Goal: Transaction & Acquisition: Purchase product/service

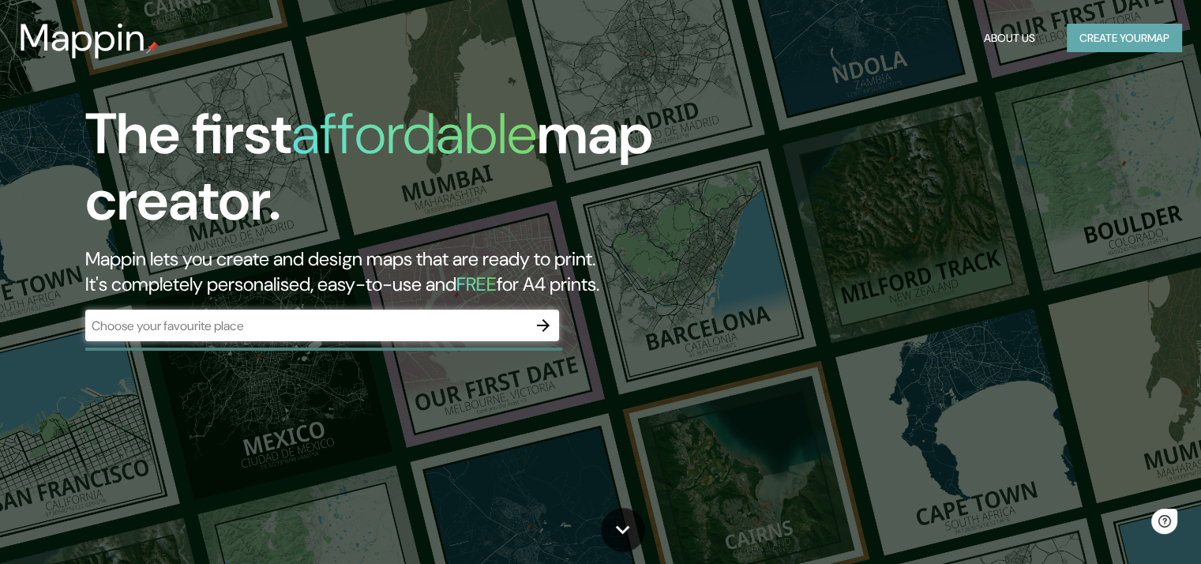
click at [1111, 39] on button "Create your map" at bounding box center [1123, 38] width 115 height 29
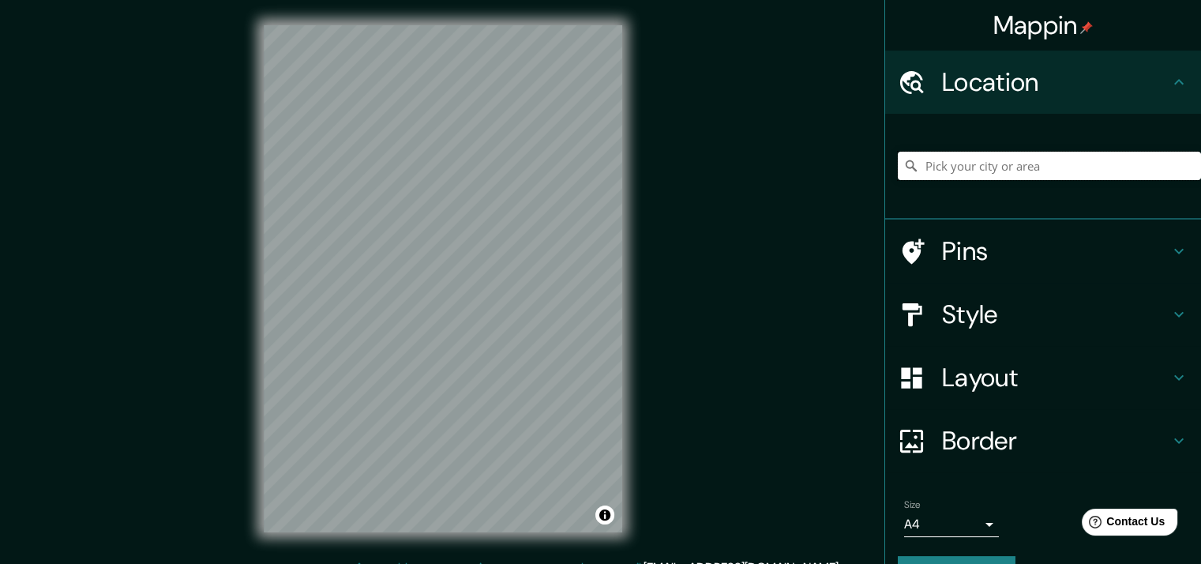
click at [942, 167] on input "Pick your city or area" at bounding box center [1049, 166] width 303 height 28
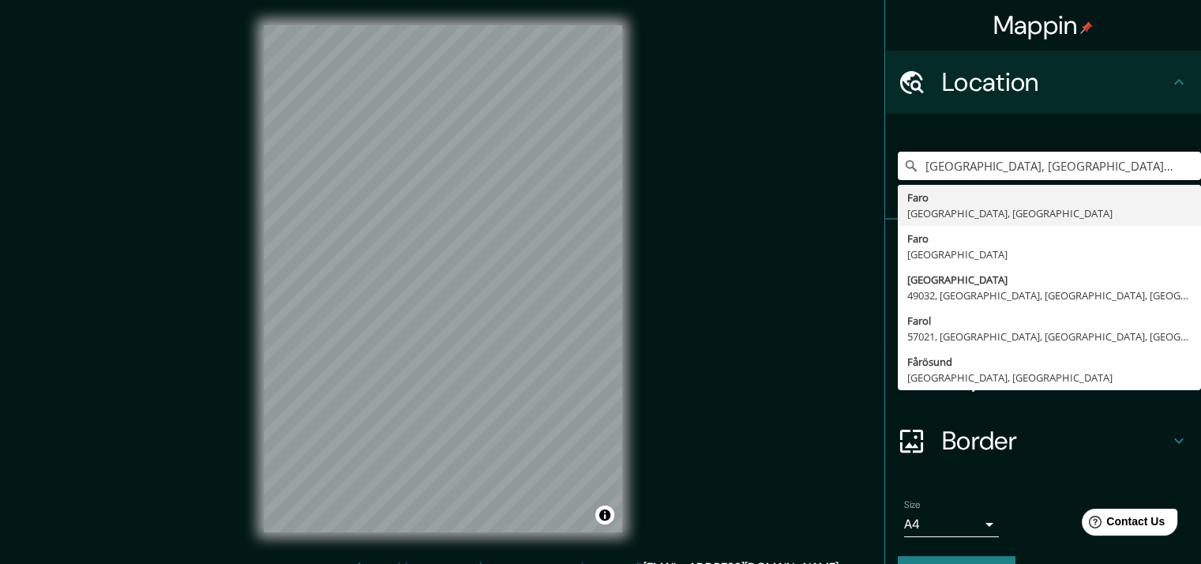
drag, startPoint x: 1060, startPoint y: 167, endPoint x: 835, endPoint y: 167, distance: 225.0
click at [835, 167] on div "Mappin Location [GEOGRAPHIC_DATA], [GEOGRAPHIC_DATA], [GEOGRAPHIC_DATA] [GEOGRA…" at bounding box center [600, 291] width 1201 height 583
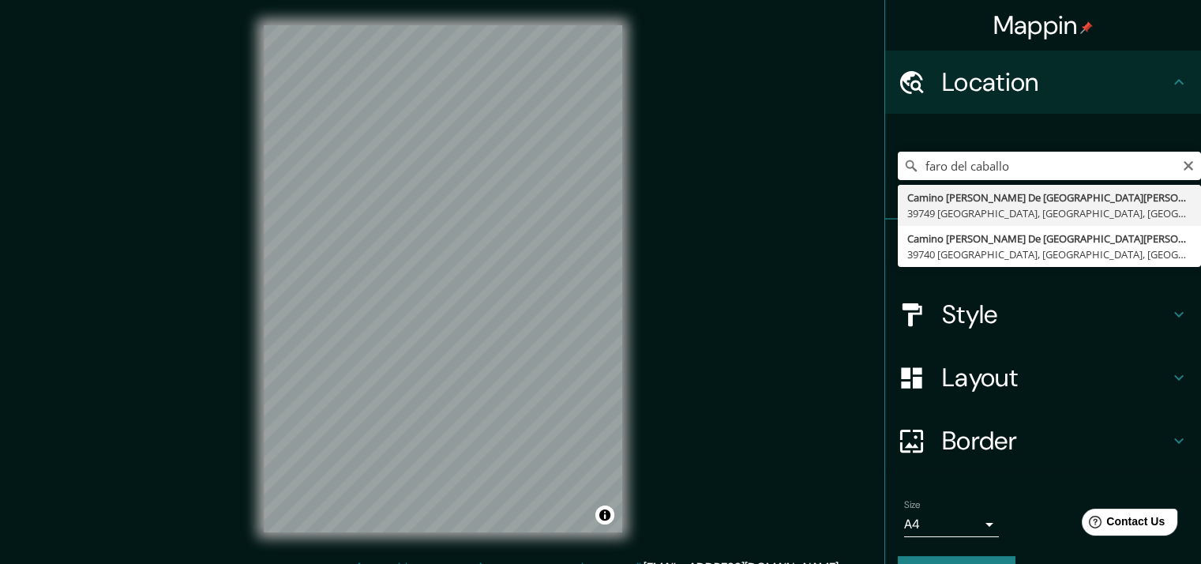
type input "Camino [PERSON_NAME] [GEOGRAPHIC_DATA][PERSON_NAME], 39749 [GEOGRAPHIC_DATA], […"
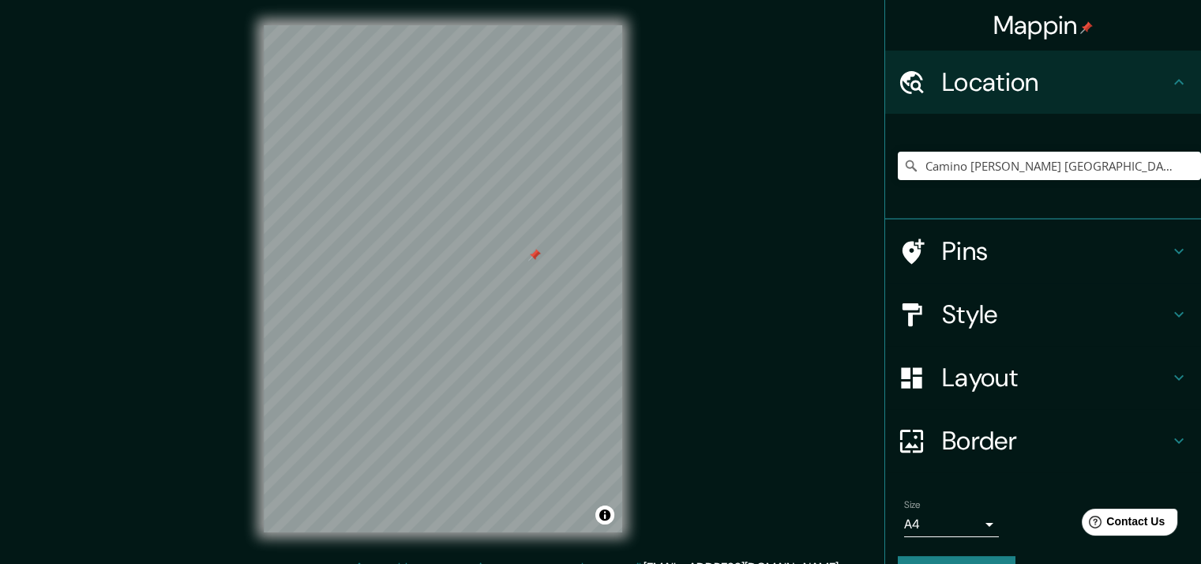
click at [530, 255] on div at bounding box center [534, 255] width 13 height 13
click at [975, 328] on h4 "Style" at bounding box center [1055, 314] width 227 height 32
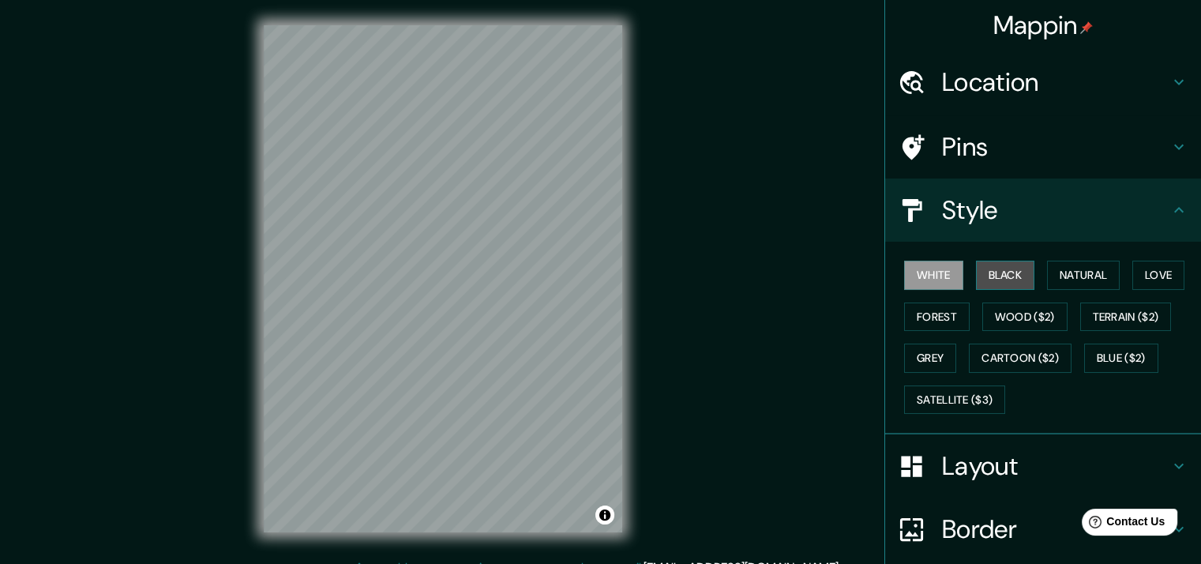
click at [979, 280] on button "Black" at bounding box center [1005, 274] width 59 height 29
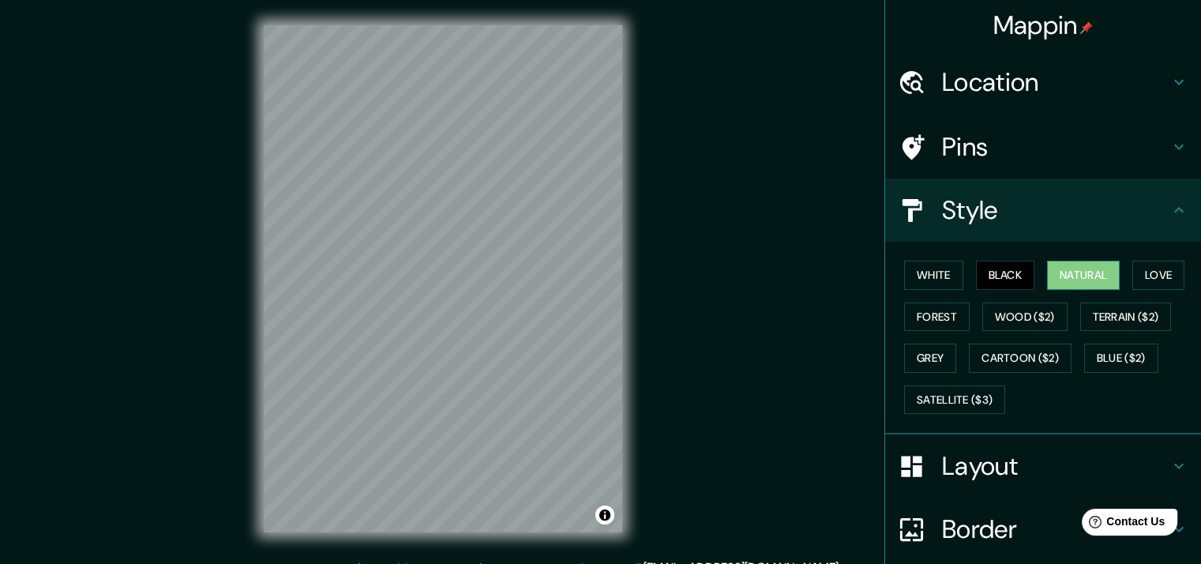
click at [1053, 280] on button "Natural" at bounding box center [1083, 274] width 73 height 29
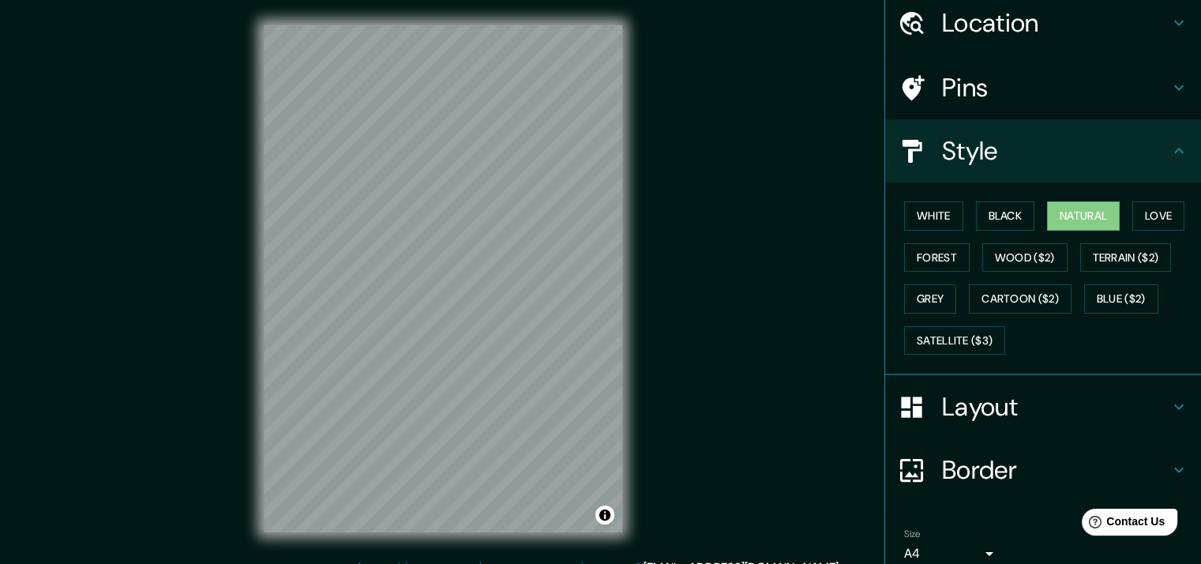
scroll to position [126, 0]
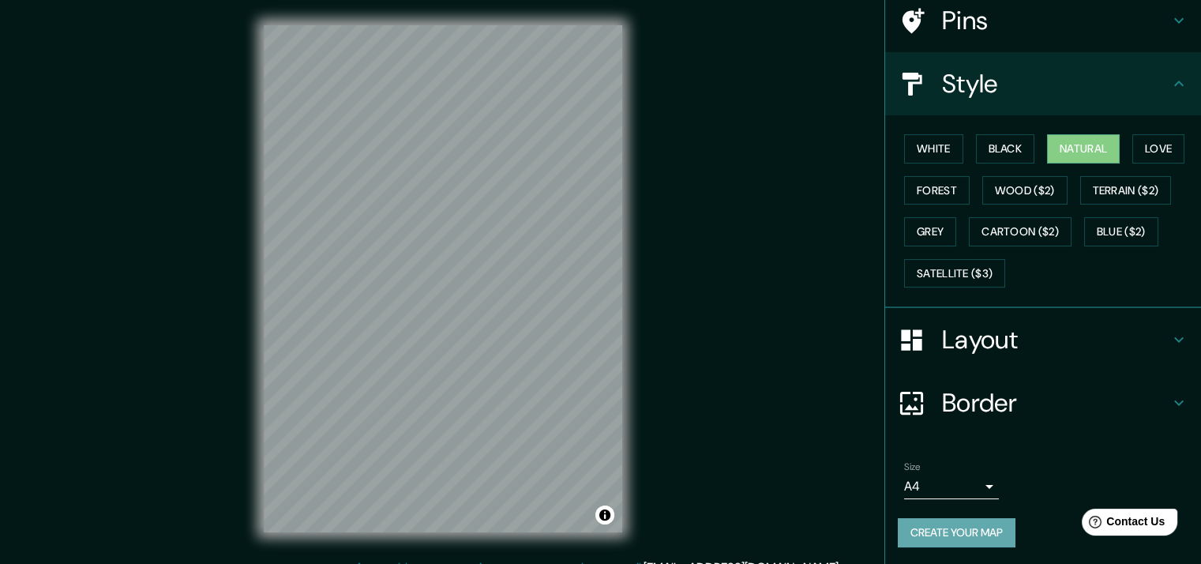
click at [957, 525] on button "Create your map" at bounding box center [957, 532] width 118 height 29
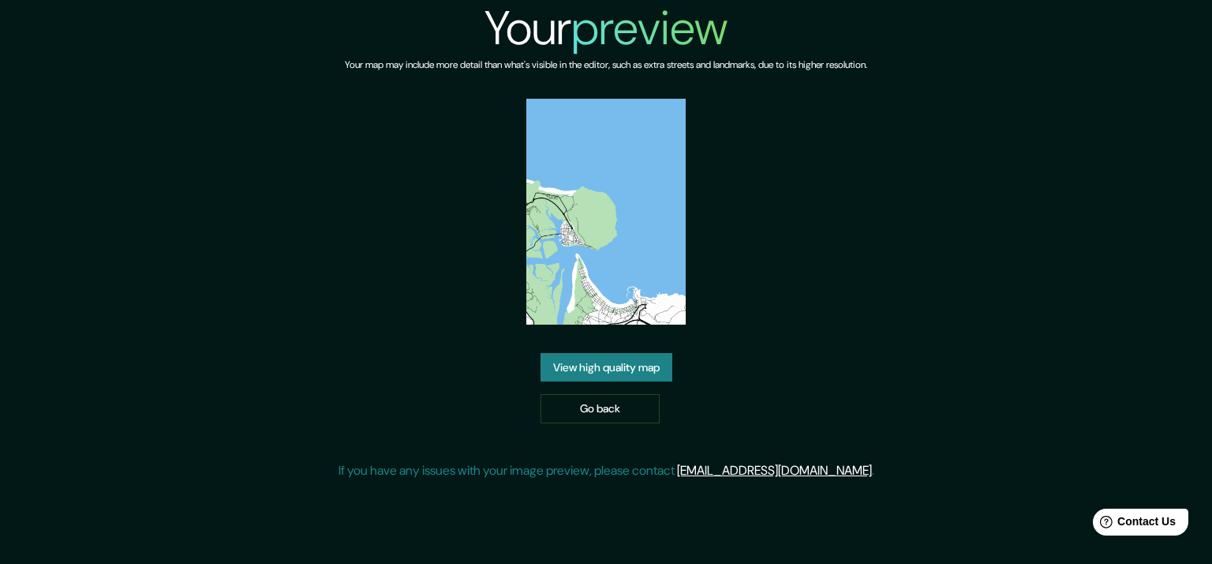
click at [606, 365] on link "View high quality map" at bounding box center [607, 367] width 132 height 29
